Goal: Task Accomplishment & Management: Use online tool/utility

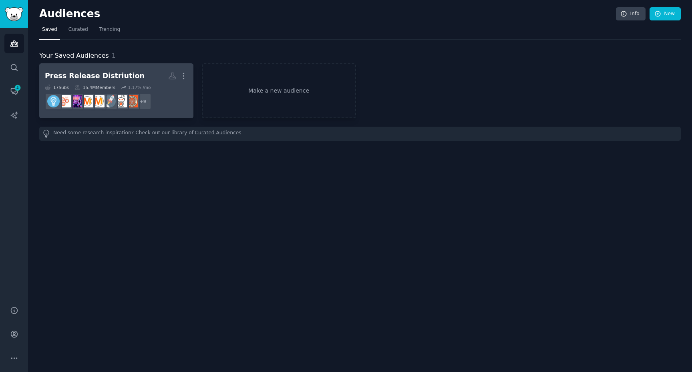
click at [132, 70] on h2 "Press Release Distriution More" at bounding box center [116, 76] width 143 height 14
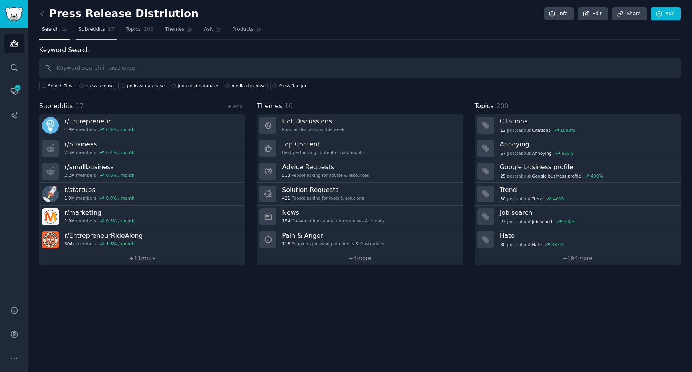
click at [103, 28] on span "Subreddits" at bounding box center [91, 29] width 26 height 7
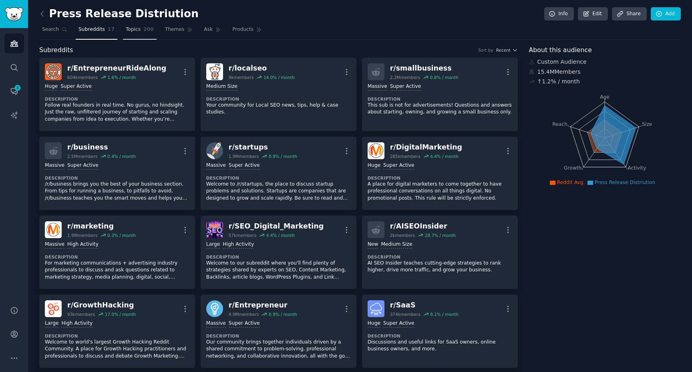
click at [143, 30] on span "200" at bounding box center [148, 29] width 10 height 7
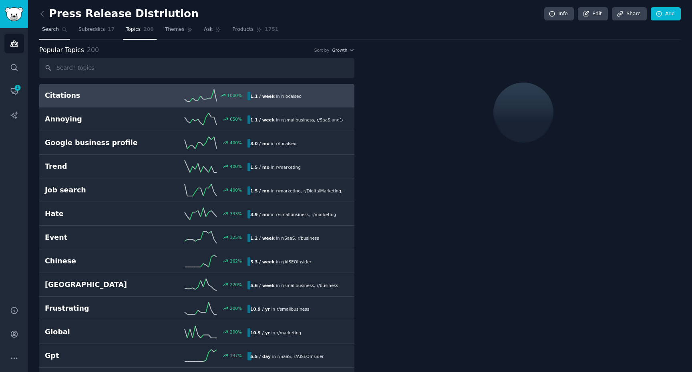
click at [54, 30] on span "Search" at bounding box center [50, 29] width 17 height 7
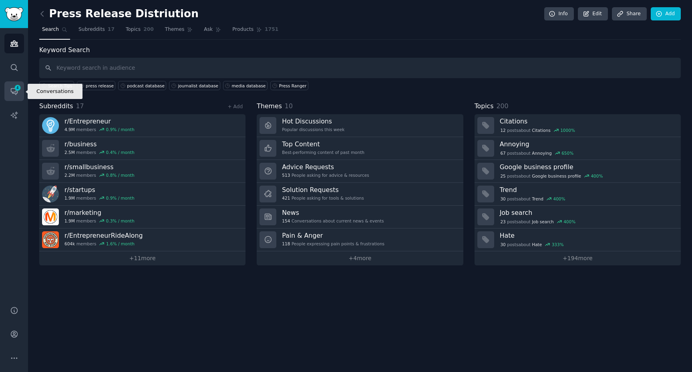
click at [11, 97] on link "Conversations 4" at bounding box center [14, 91] width 20 height 20
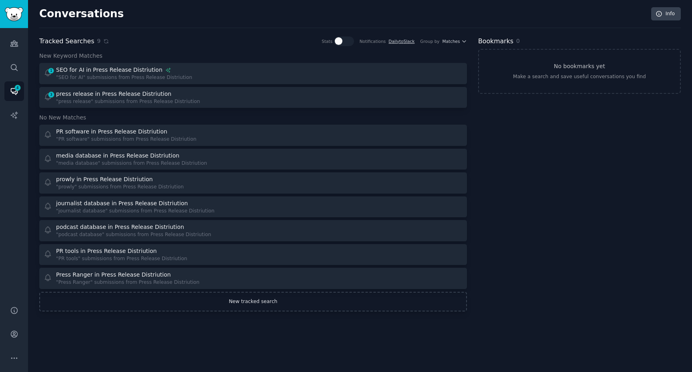
click at [262, 301] on link "New tracked search" at bounding box center [253, 302] width 428 height 20
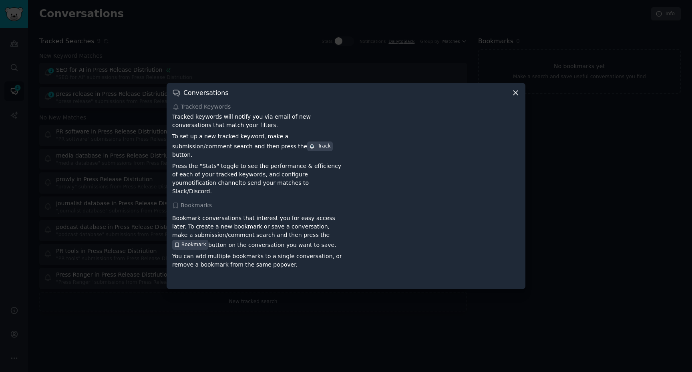
click at [513, 97] on icon at bounding box center [515, 92] width 8 height 8
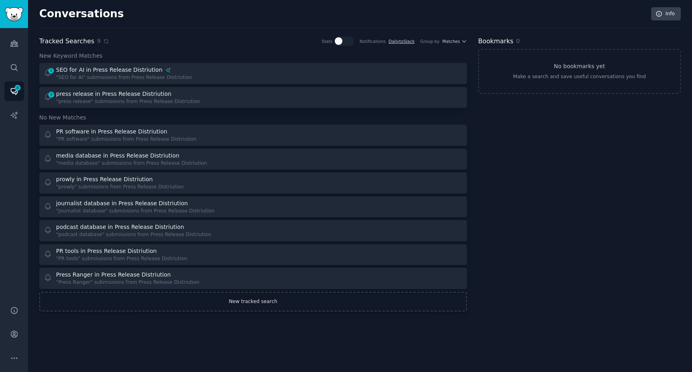
click at [270, 306] on link "New tracked search" at bounding box center [253, 302] width 428 height 20
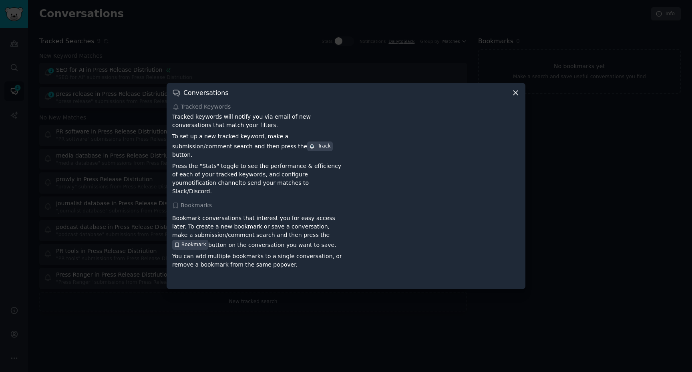
click at [399, 314] on div at bounding box center [346, 186] width 692 height 372
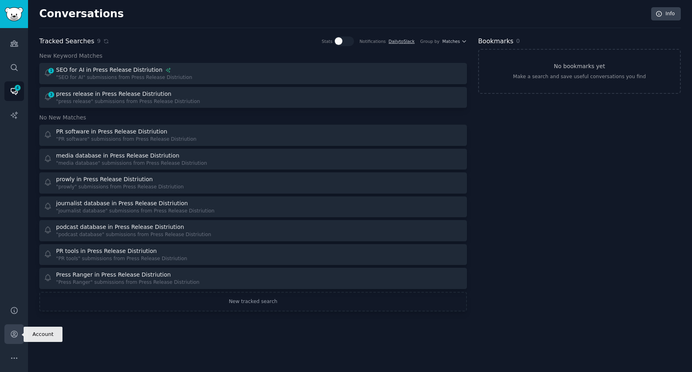
click at [16, 333] on icon "Sidebar" at bounding box center [14, 334] width 8 height 8
click at [18, 44] on link "Audiences" at bounding box center [14, 44] width 20 height 20
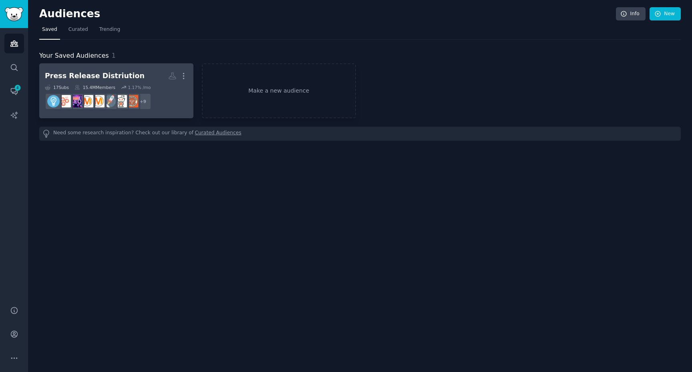
click at [125, 70] on h2 "Press Release Distriution More" at bounding box center [116, 76] width 143 height 14
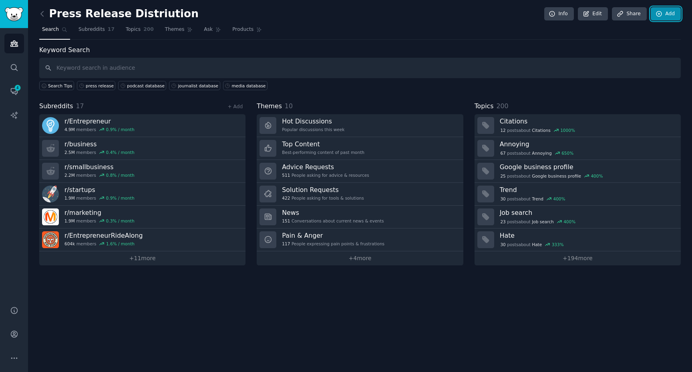
click at [663, 13] on link "Add" at bounding box center [666, 14] width 30 height 14
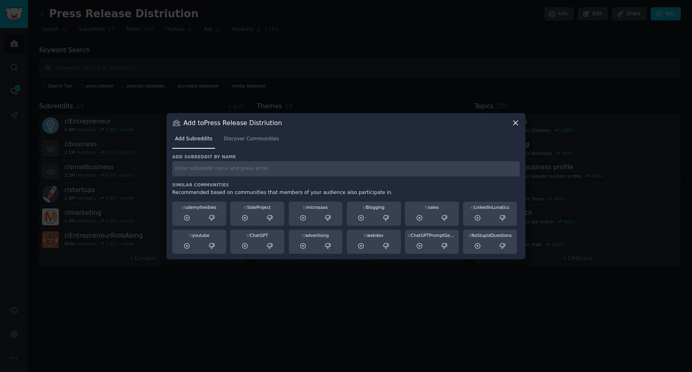
click at [432, 66] on div at bounding box center [346, 186] width 692 height 372
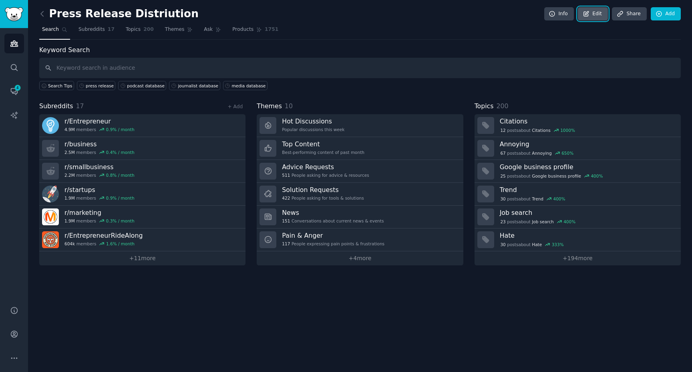
click at [595, 14] on link "Edit" at bounding box center [593, 14] width 30 height 14
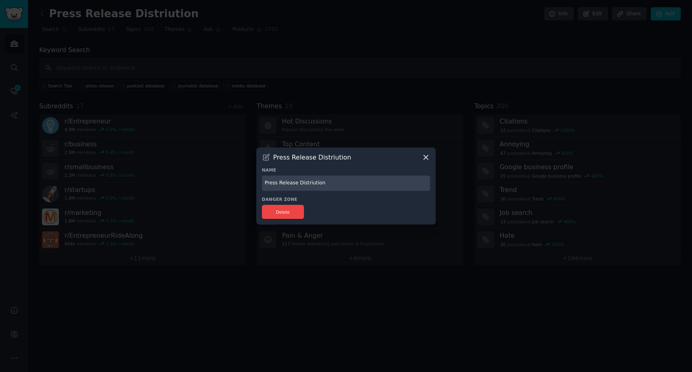
click at [385, 89] on div at bounding box center [346, 186] width 692 height 372
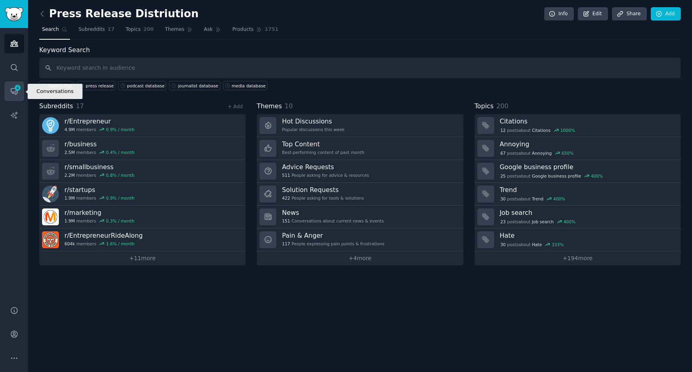
click at [18, 91] on icon "Sidebar" at bounding box center [14, 91] width 8 height 8
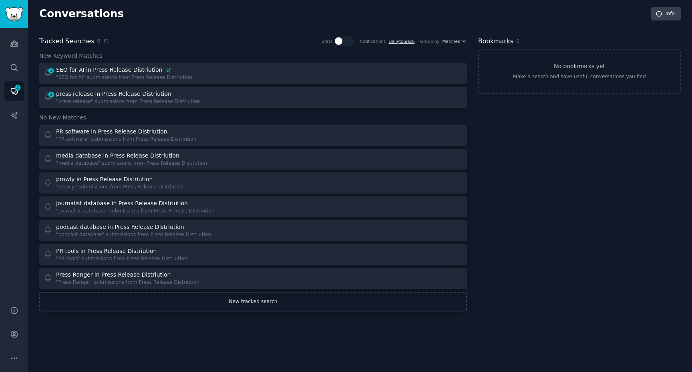
click at [249, 307] on link "New tracked search" at bounding box center [253, 302] width 428 height 20
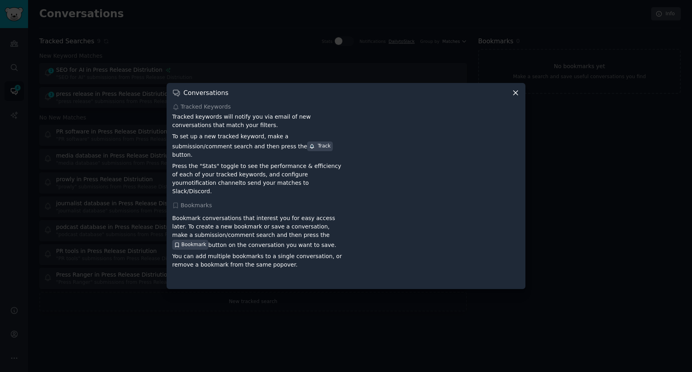
click at [298, 45] on div at bounding box center [346, 186] width 692 height 372
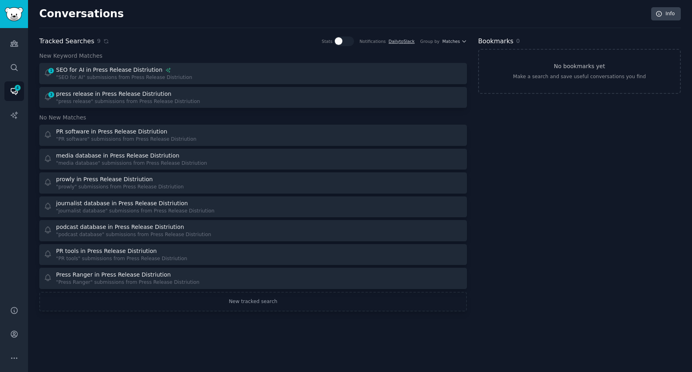
click at [182, 44] on div "Tracked Searches 9 Stats Notifications Daily to Slack Group by Matches" at bounding box center [253, 41] width 428 height 10
click at [18, 43] on icon "Sidebar" at bounding box center [14, 43] width 8 height 8
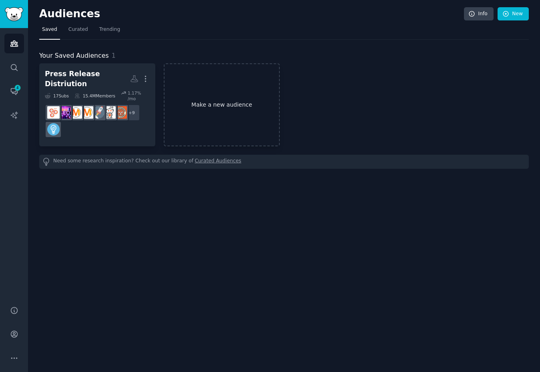
click at [219, 113] on link "Make a new audience" at bounding box center [222, 104] width 116 height 83
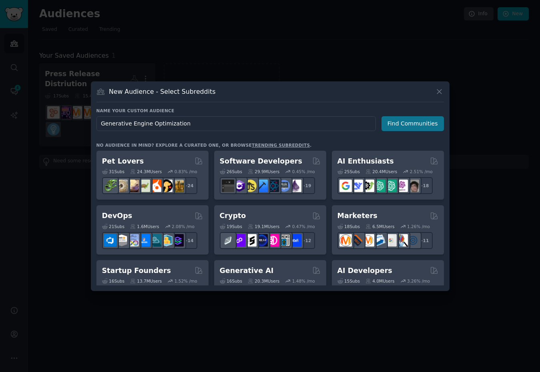
type input "Generative Engine Optimization"
click at [428, 121] on button "Find Communities" at bounding box center [413, 123] width 62 height 15
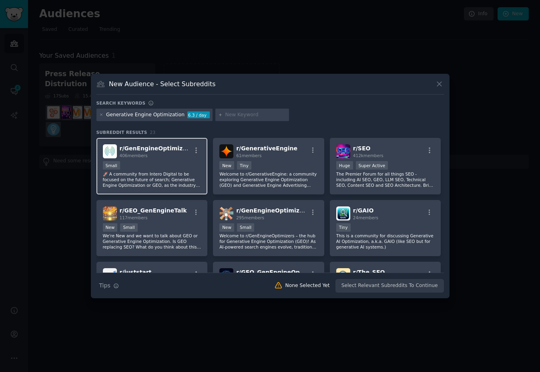
click at [151, 182] on p "🚀 A community from Intero Digital to be focused on the future of search; Genera…" at bounding box center [152, 179] width 99 height 17
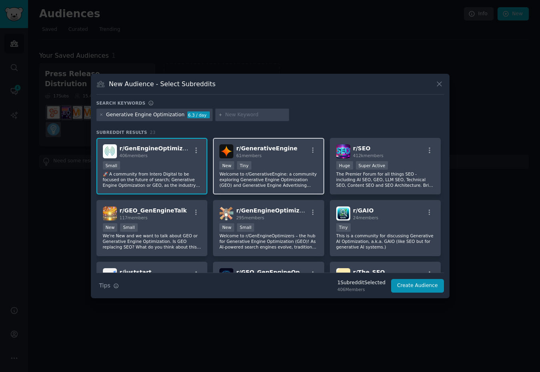
click at [273, 183] on p "Welcome to r/GenerativeEngine: a community exploring Generative Engine Optimiza…" at bounding box center [268, 179] width 99 height 17
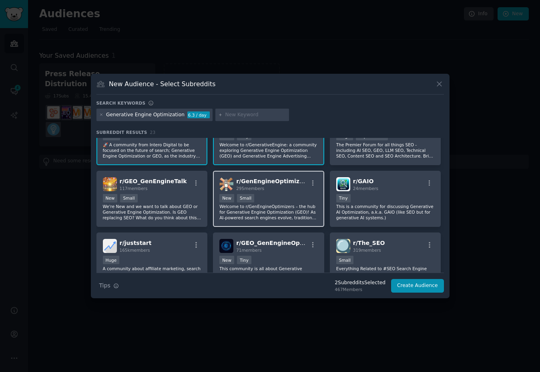
scroll to position [35, 0]
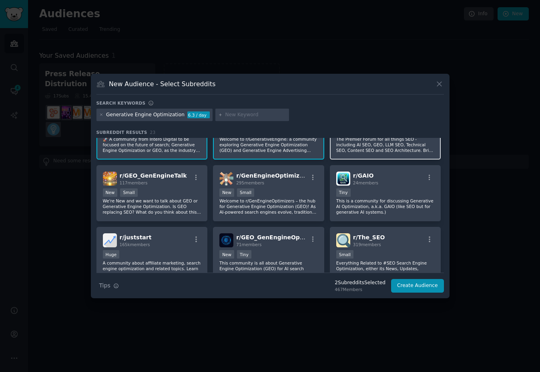
click at [342, 147] on p "The Premier Forum for all things SEO - including AI SEO, GEO, LLM SEO, Technica…" at bounding box center [385, 144] width 99 height 17
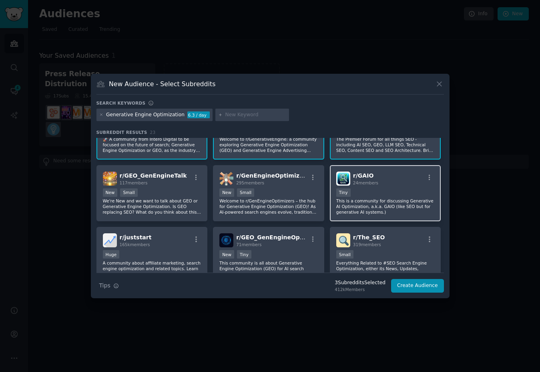
click at [358, 210] on p "This is a community for discussing Generative AI Optimization, a.k.a. GAIO (lik…" at bounding box center [385, 206] width 99 height 17
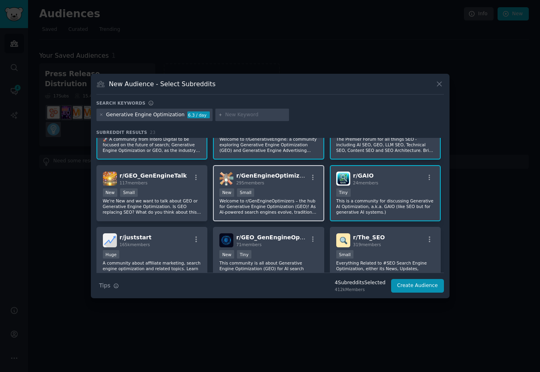
click at [284, 211] on p "Welcome to r/GenEngineOptimizers – the hub for Generative Engine Optimization (…" at bounding box center [268, 206] width 99 height 17
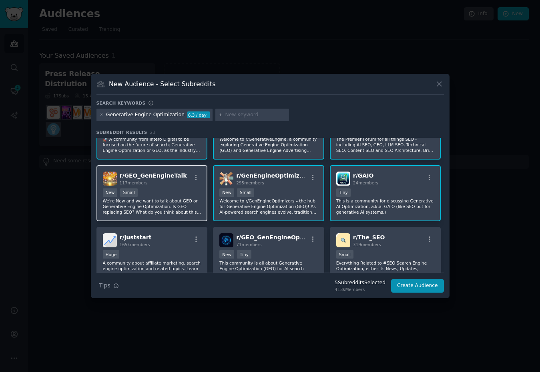
click at [177, 206] on p "We're New and we want to talk about GEO or Generative Engine Optimization. Is G…" at bounding box center [152, 206] width 99 height 17
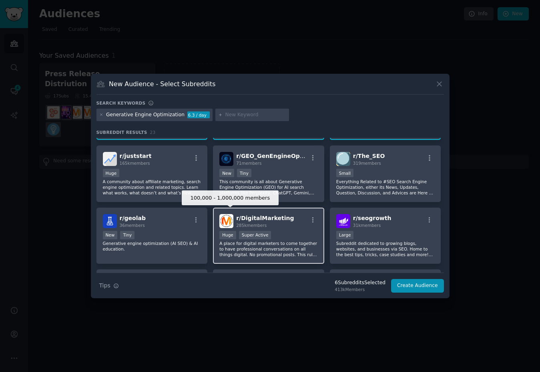
scroll to position [116, 0]
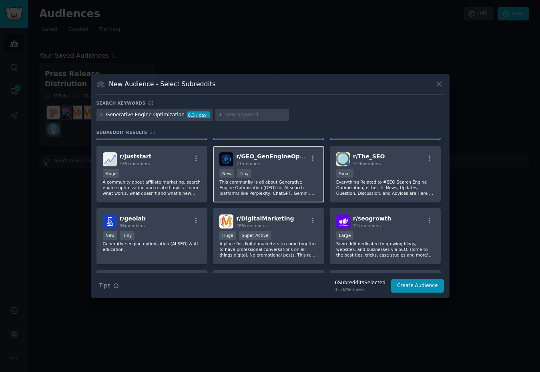
click at [285, 188] on p "This community is all about Generative Engine Optimization (GEO) for AI search …" at bounding box center [268, 187] width 99 height 17
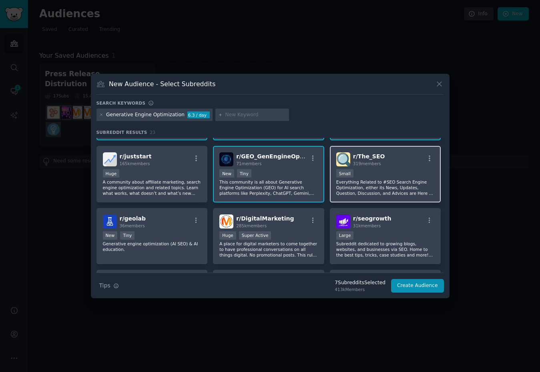
click at [383, 192] on p "Everything Related to #SEO Search Engine Optimization, either its News, Updates…" at bounding box center [385, 187] width 99 height 17
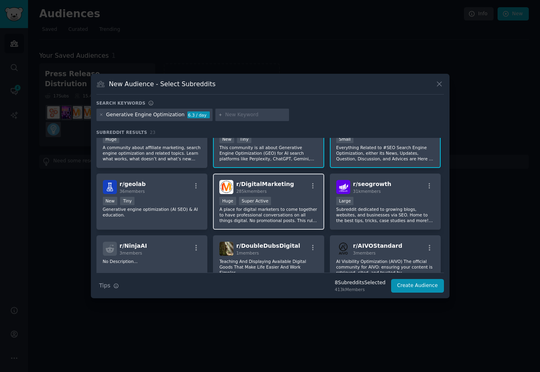
scroll to position [153, 0]
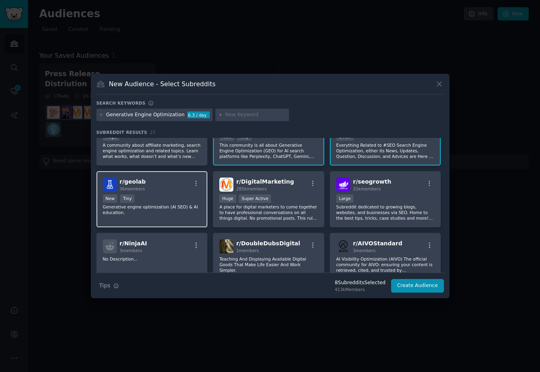
click at [170, 218] on div "r/ geolab 36 members New Tiny Generative engine optimization (AI SEO) & AI educ…" at bounding box center [152, 199] width 111 height 56
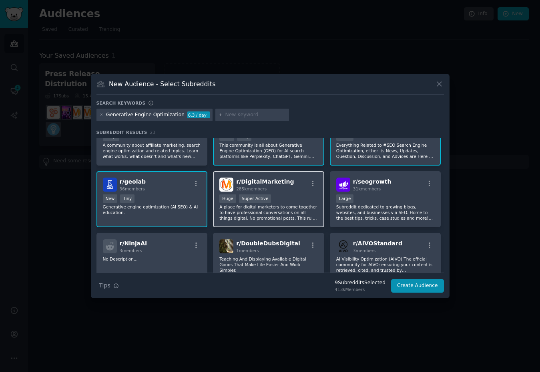
click at [256, 211] on p "A place for digital marketers to come together to have professional conversatio…" at bounding box center [268, 212] width 99 height 17
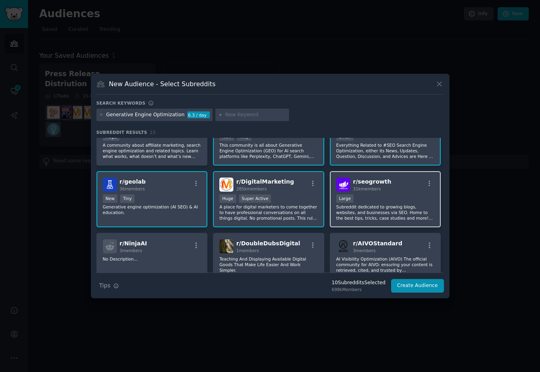
click at [350, 210] on p "Subreddit dedicated to growing blogs, websites, and businesses via SEO. Home to…" at bounding box center [385, 212] width 99 height 17
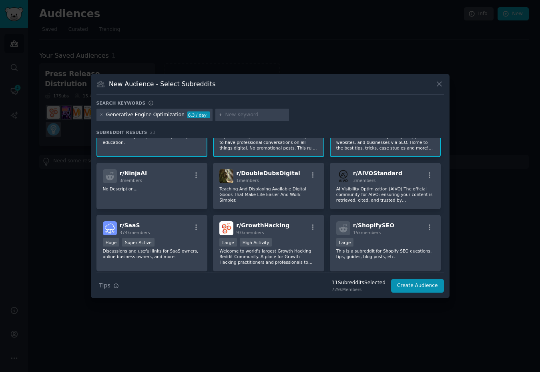
scroll to position [235, 0]
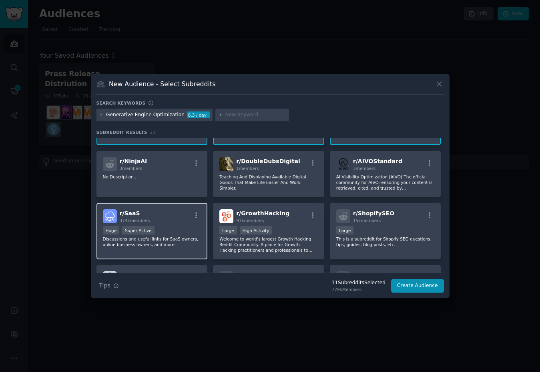
click at [173, 246] on p "Discussions and useful links for SaaS owners, online business owners, and more." at bounding box center [152, 241] width 99 height 11
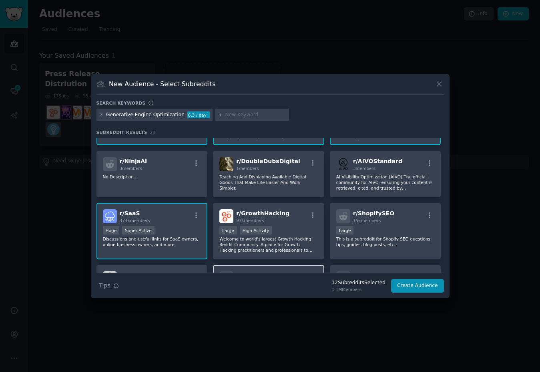
scroll to position [296, 0]
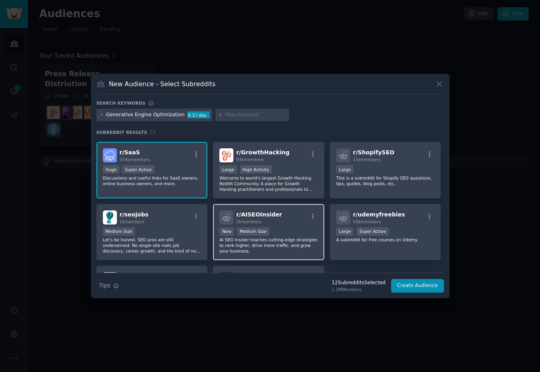
click at [275, 246] on p "AI SEO Insider teaches cutting-edge strategies to rank higher, drive more traff…" at bounding box center [268, 245] width 99 height 17
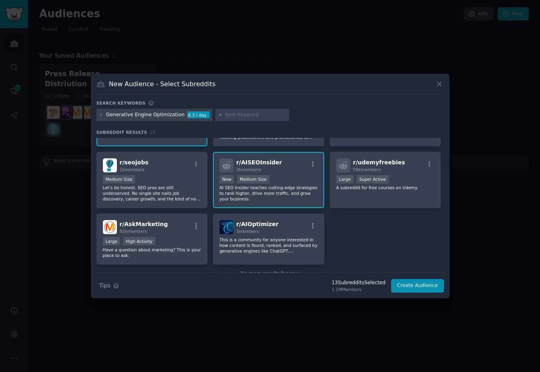
scroll to position [344, 0]
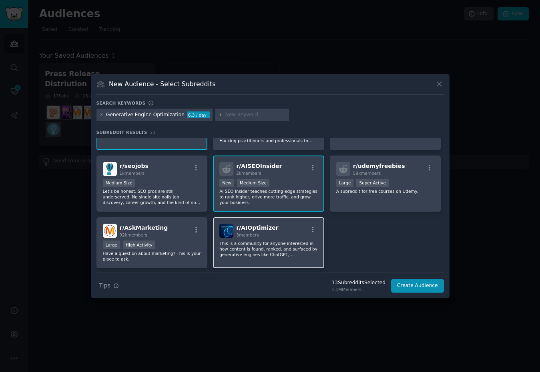
click at [277, 254] on p "This is a community for anyone interested in how content is found, ranked, and …" at bounding box center [268, 248] width 99 height 17
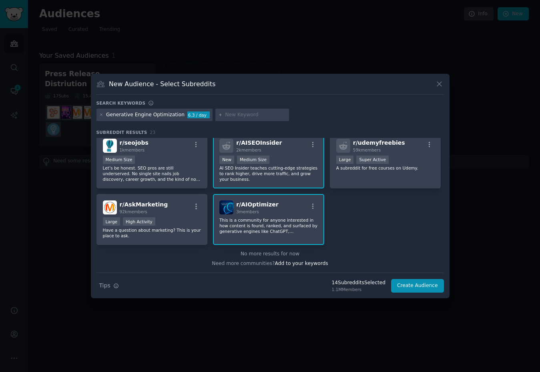
scroll to position [0, 0]
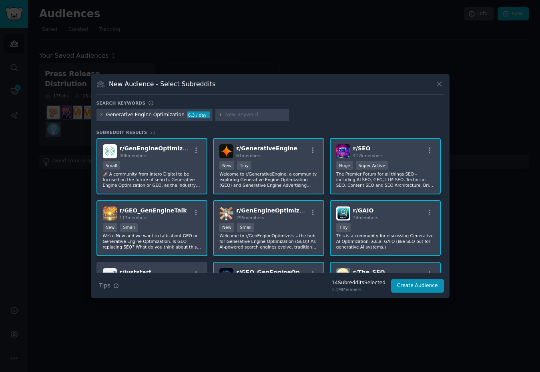
click at [225, 117] on input "text" at bounding box center [255, 114] width 61 height 7
type input "marketing"
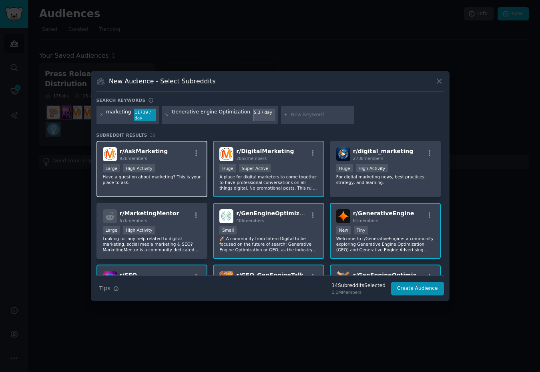
click at [162, 187] on div "r/ AskMarketing 92k members Large High Activity Have a question about marketing…" at bounding box center [152, 169] width 111 height 56
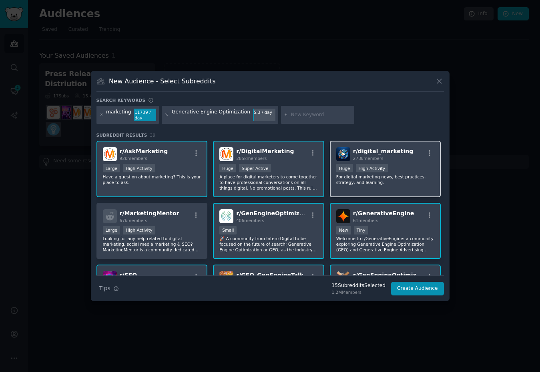
click at [354, 186] on div "r/ digital_marketing 273k members Huge High Activity For digital marketing news…" at bounding box center [385, 169] width 111 height 56
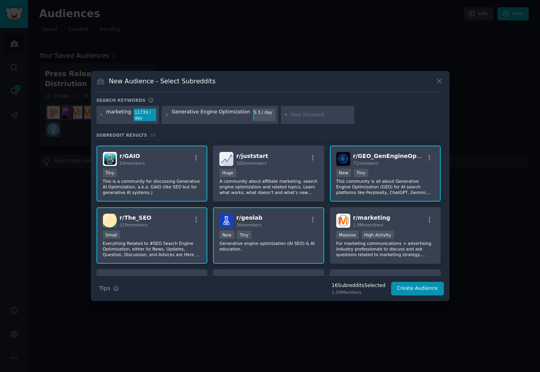
scroll to position [181, 0]
click at [291, 189] on p "A community about affiliate marketing, search engine optimization and related t…" at bounding box center [268, 186] width 99 height 17
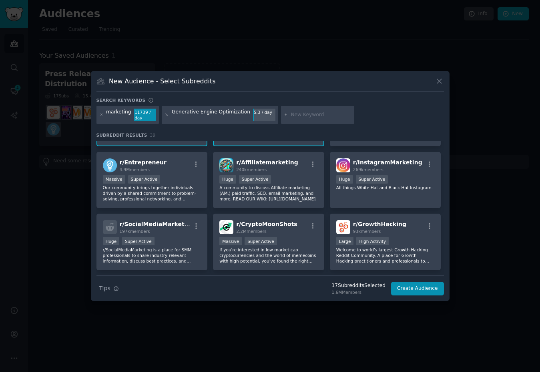
scroll to position [210, 0]
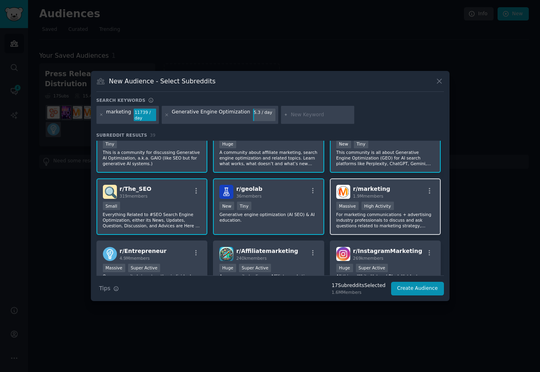
click at [387, 222] on p "For marketing communications + advertising industry professionals to discuss an…" at bounding box center [385, 219] width 99 height 17
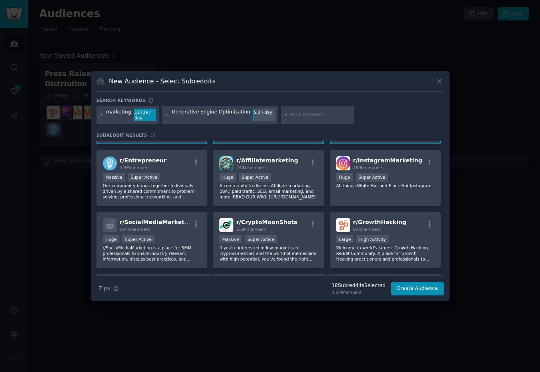
scroll to position [301, 0]
click at [162, 187] on p "Our community brings together individuals driven by a shared commitment to prob…" at bounding box center [152, 190] width 99 height 17
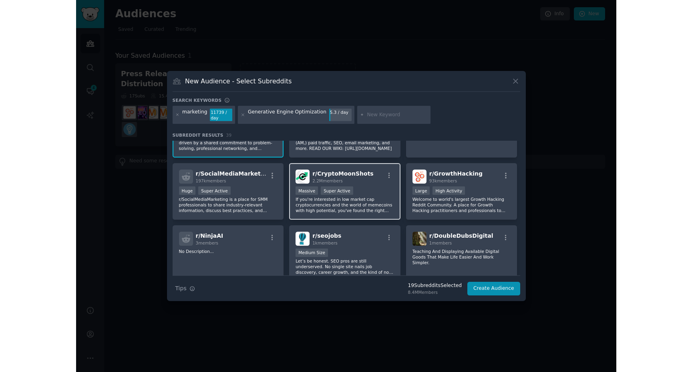
scroll to position [364, 0]
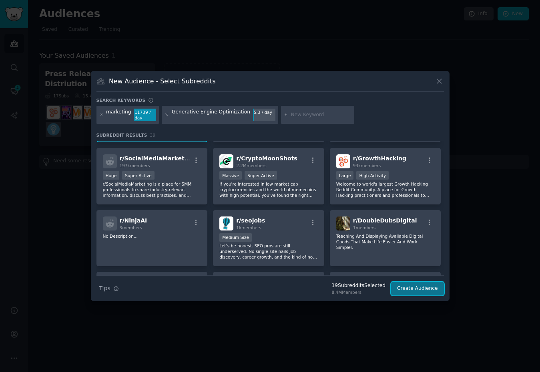
click at [403, 290] on button "Create Audience" at bounding box center [417, 288] width 53 height 14
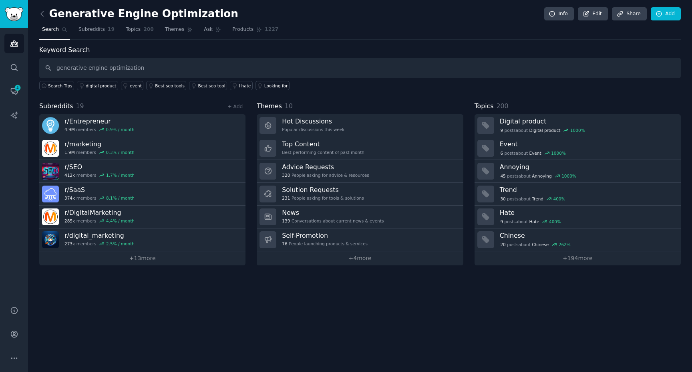
type input "generative engine optimization"
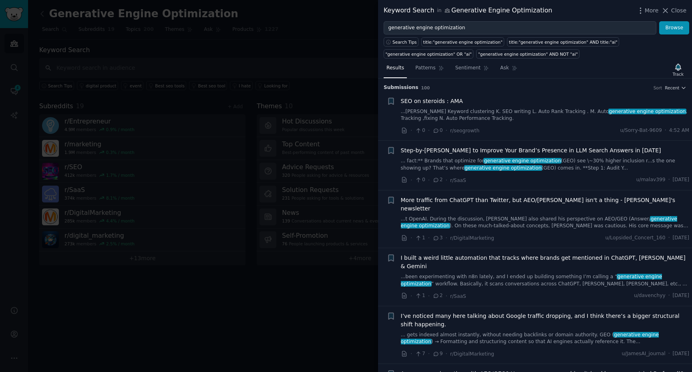
click at [484, 111] on link "...[PERSON_NAME] Keyword clustering K. SEO writing L. Auto Rank Tracking . M. A…" at bounding box center [545, 115] width 289 height 14
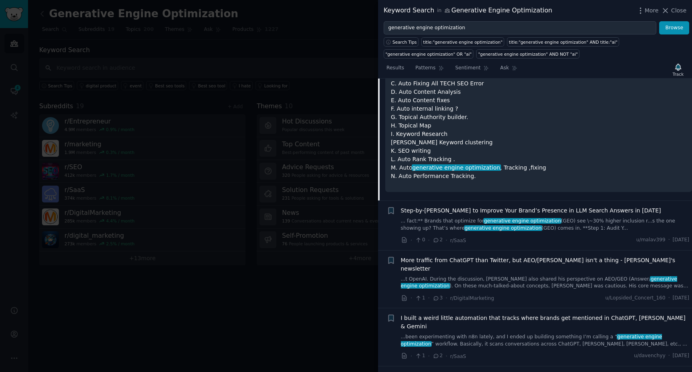
scroll to position [157, 0]
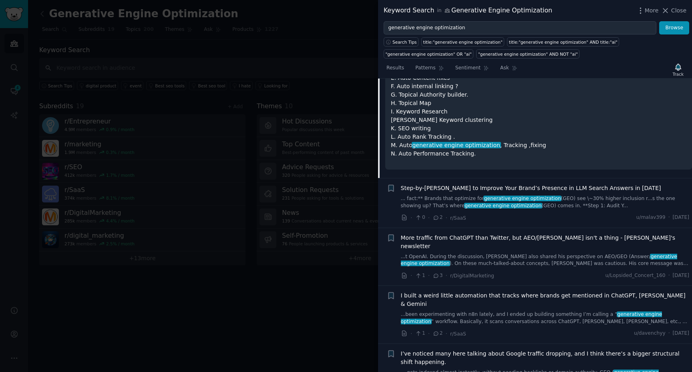
click at [585, 191] on span "Step-by-[PERSON_NAME] to Improve Your Brand’s Presence in LLM Search Answers in…" at bounding box center [531, 188] width 260 height 8
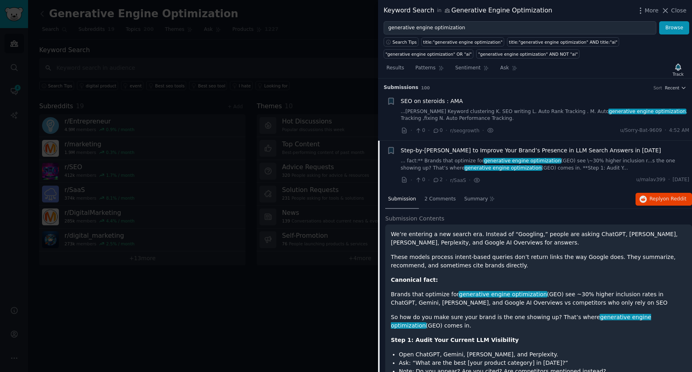
click at [512, 150] on span "Step-by-[PERSON_NAME] to Improve Your Brand’s Presence in LLM Search Answers in…" at bounding box center [531, 150] width 260 height 8
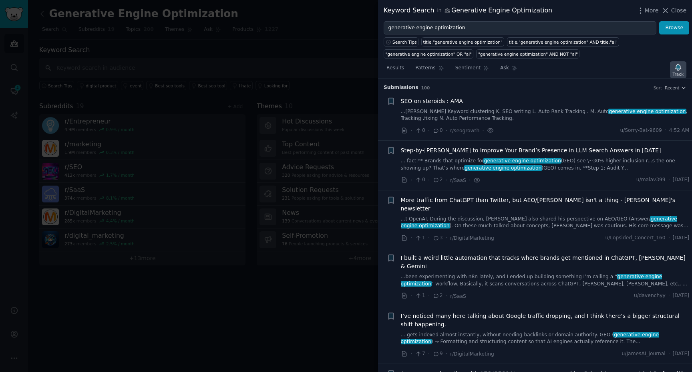
click at [675, 70] on icon "button" at bounding box center [678, 67] width 8 height 8
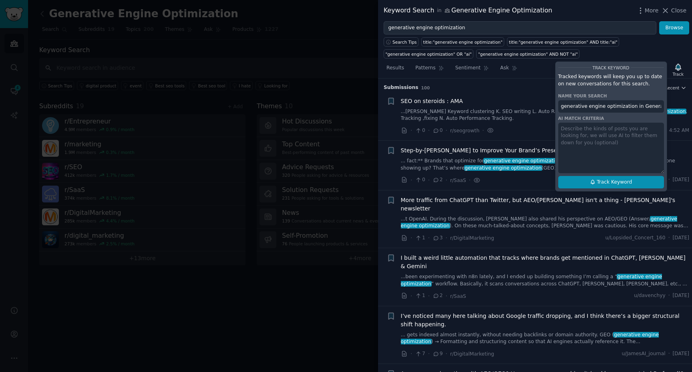
click at [616, 179] on span "Track Keyword" at bounding box center [614, 182] width 35 height 7
type input "generative engine optimization in Generative Engine Optimization"
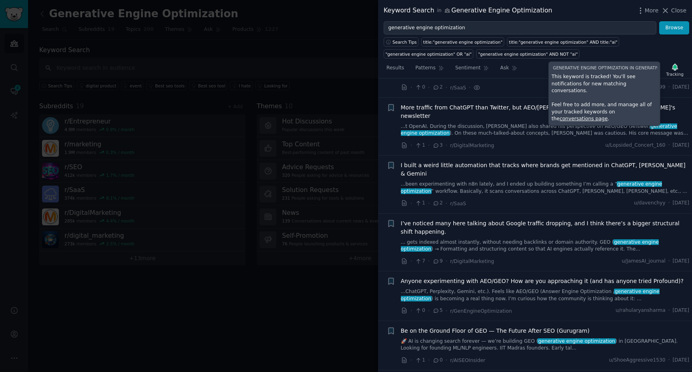
scroll to position [94, 0]
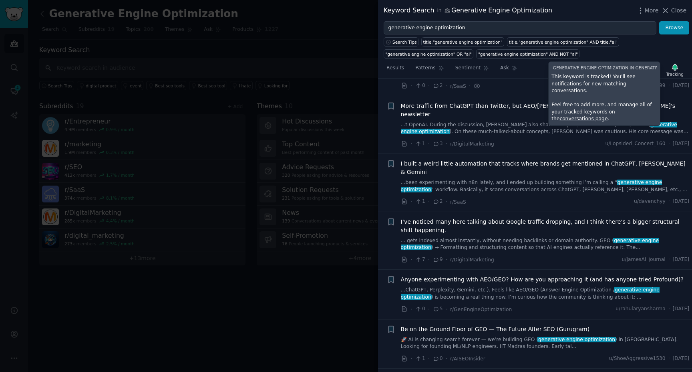
click at [530, 275] on span "Anyone experimenting with AEO/GEO? How are you approaching it (and has anyone t…" at bounding box center [542, 279] width 283 height 8
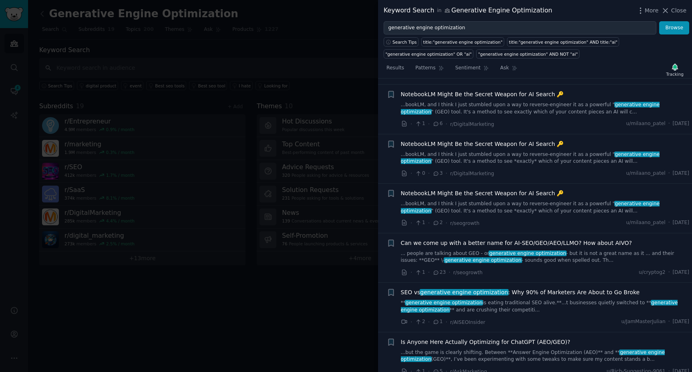
scroll to position [499, 0]
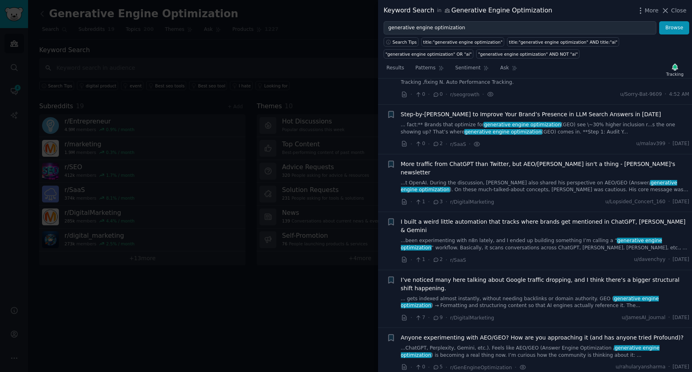
scroll to position [58, 0]
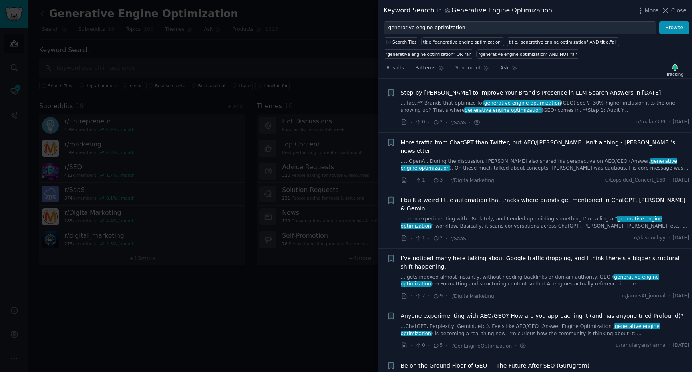
click at [562, 312] on span "Anyone experimenting with AEO/GEO? How are you approaching it (and has anyone t…" at bounding box center [542, 316] width 283 height 8
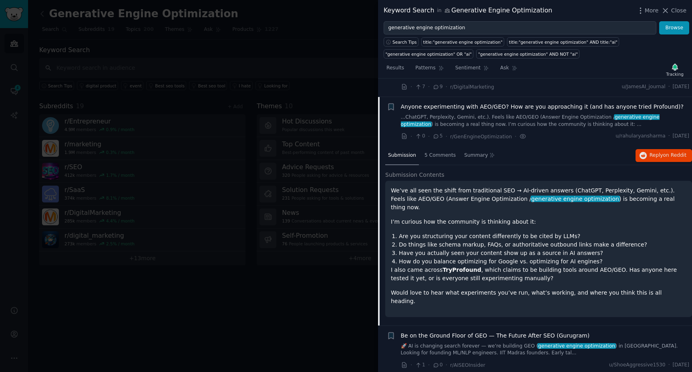
scroll to position [268, 0]
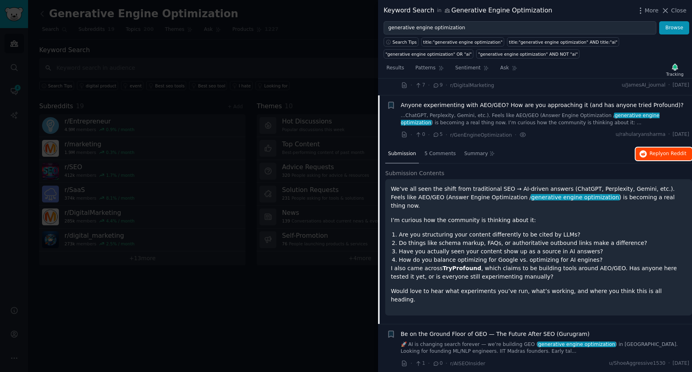
click at [668, 151] on span "on Reddit" at bounding box center [674, 154] width 23 height 6
click at [371, 45] on div at bounding box center [346, 186] width 692 height 372
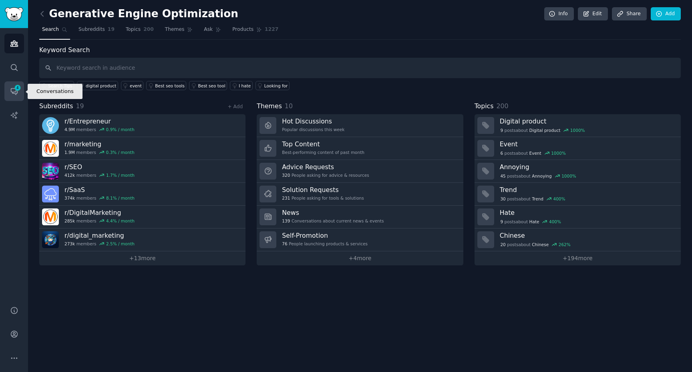
click at [16, 93] on icon "Sidebar" at bounding box center [14, 91] width 6 height 6
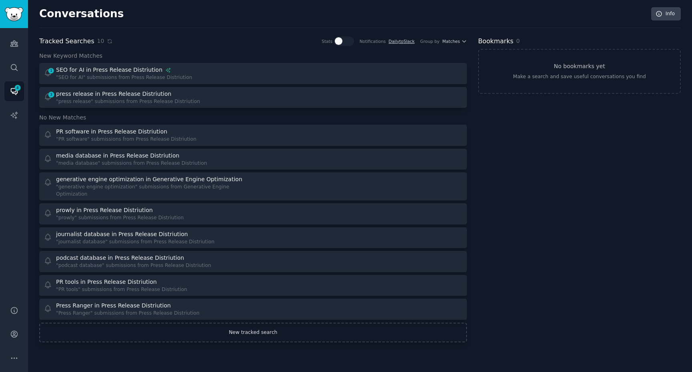
click at [259, 337] on link "New tracked search" at bounding box center [253, 332] width 428 height 20
click at [13, 41] on icon "Sidebar" at bounding box center [13, 44] width 7 height 6
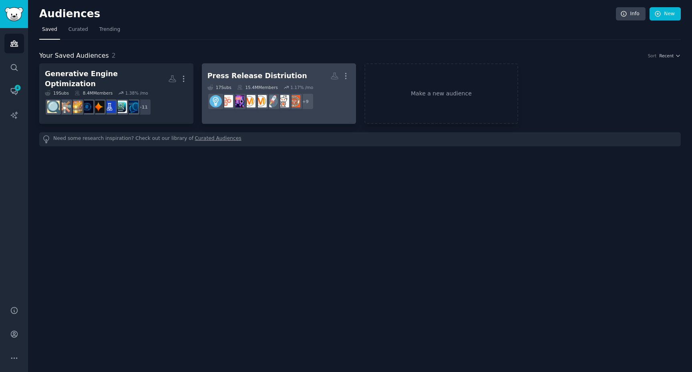
click at [240, 78] on div "Press Release Distriution" at bounding box center [257, 76] width 100 height 10
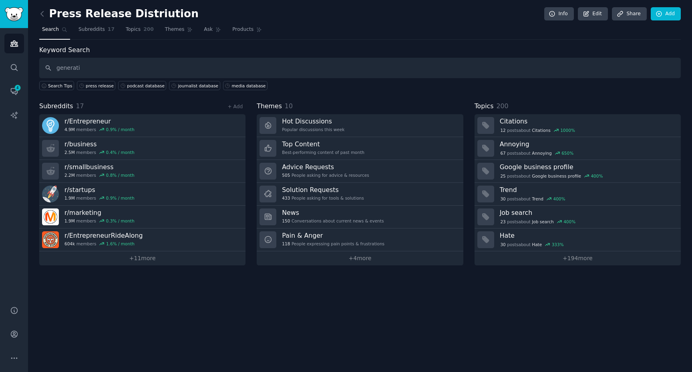
type input "generativ"
click at [18, 91] on icon "Sidebar" at bounding box center [17, 87] width 7 height 7
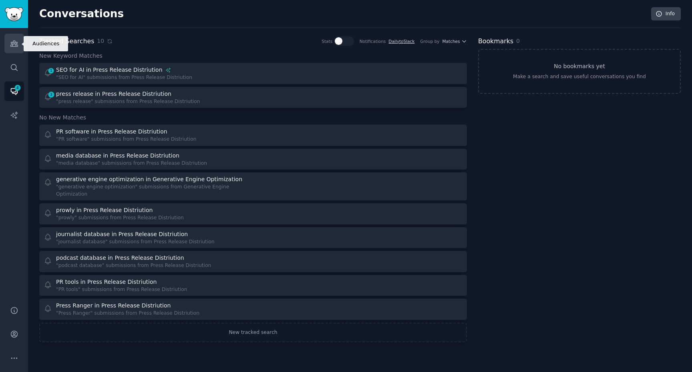
click at [16, 47] on icon "Sidebar" at bounding box center [14, 43] width 8 height 8
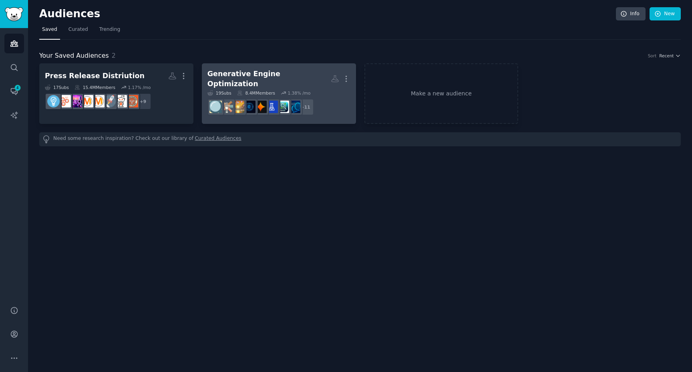
click at [269, 73] on div "Generative Engine Optimization" at bounding box center [268, 79] width 123 height 20
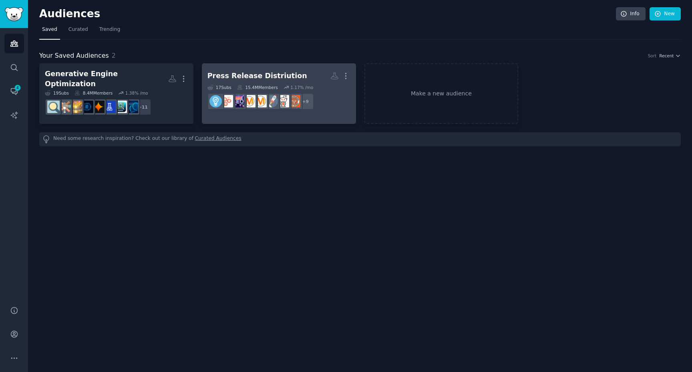
click at [270, 72] on div "Press Release Distriution" at bounding box center [257, 76] width 100 height 10
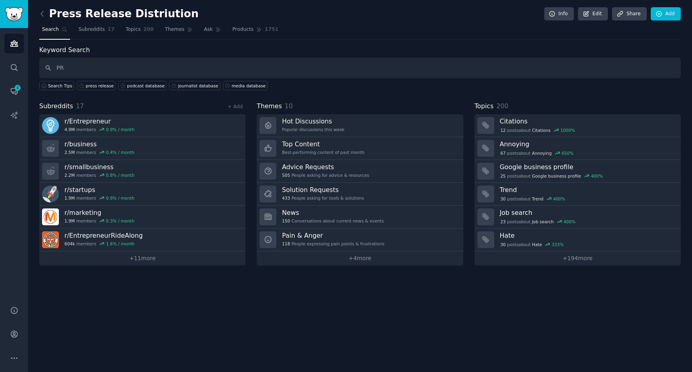
type input "P"
type input "press release distribution"
